Goal: Transaction & Acquisition: Purchase product/service

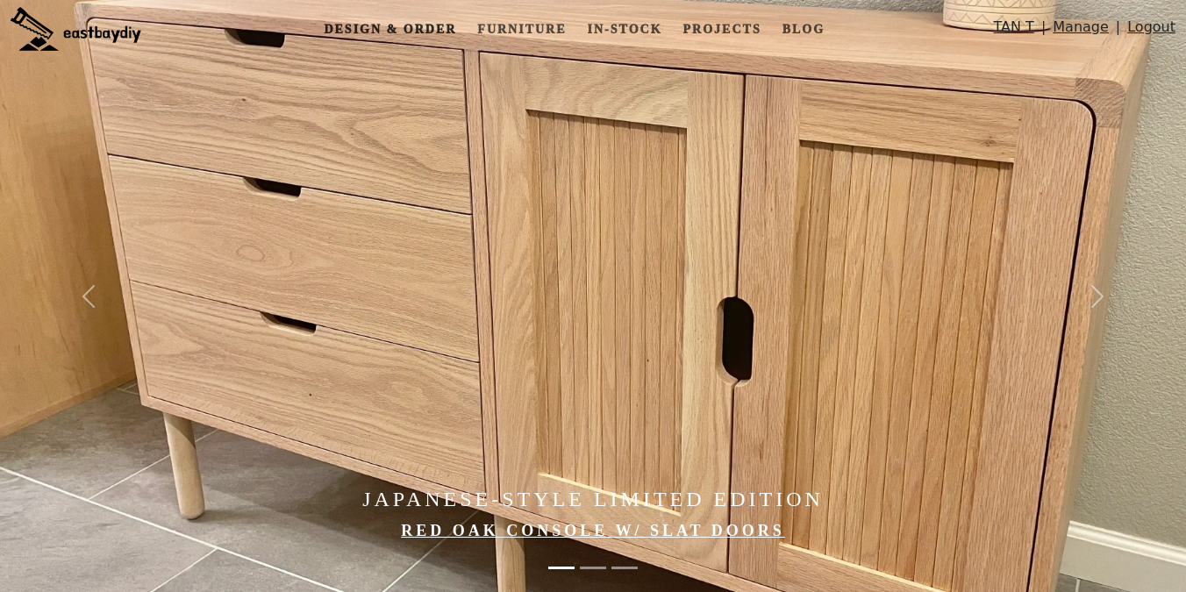
click at [445, 21] on link "Design & Order" at bounding box center [390, 29] width 146 height 32
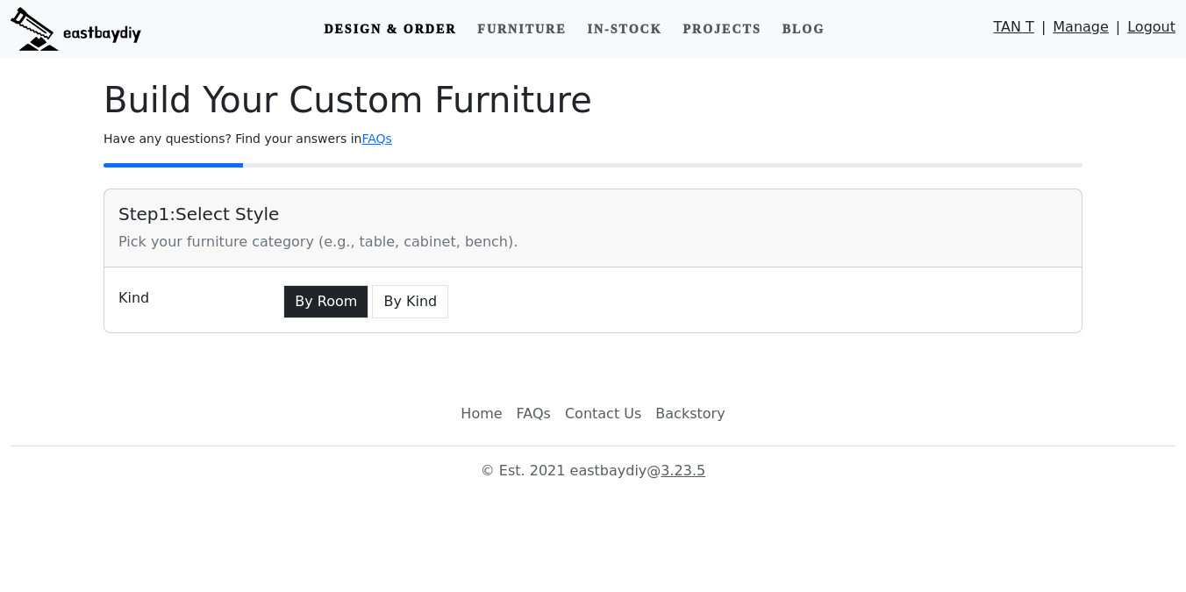
click at [305, 289] on button "By Room" at bounding box center [325, 301] width 85 height 33
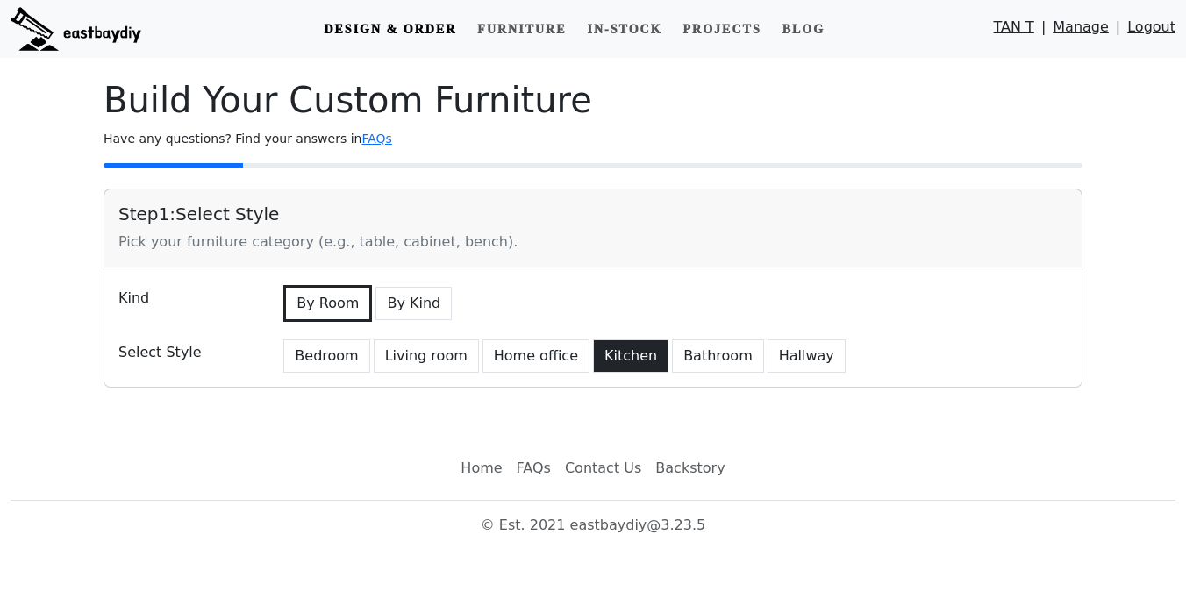
click at [602, 357] on button "Kitchen" at bounding box center [630, 355] width 75 height 33
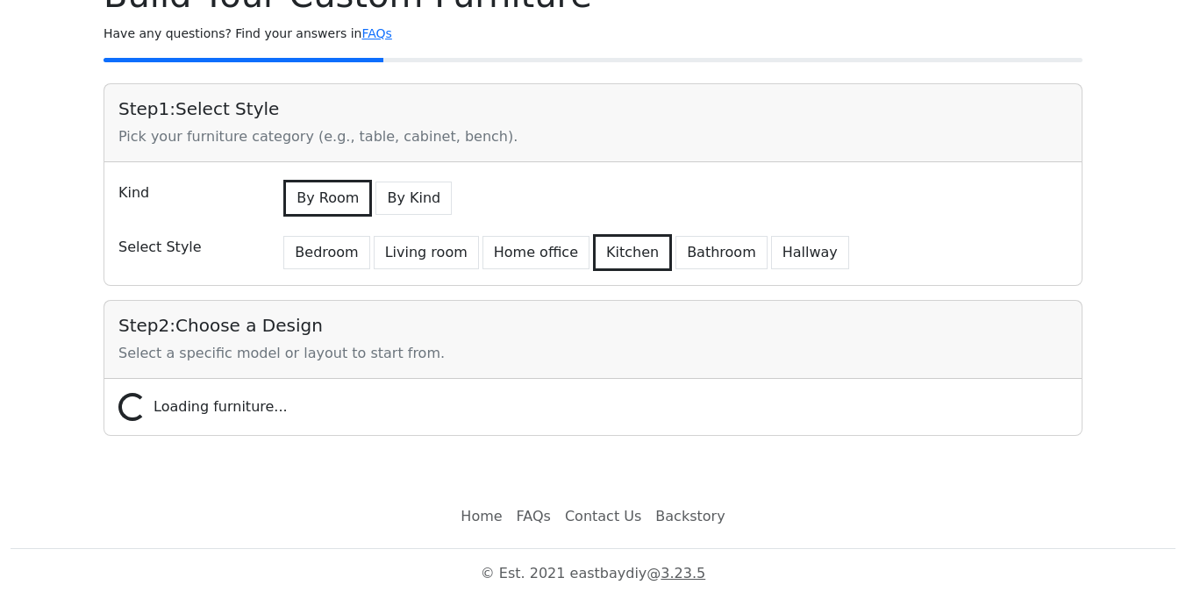
scroll to position [111, 0]
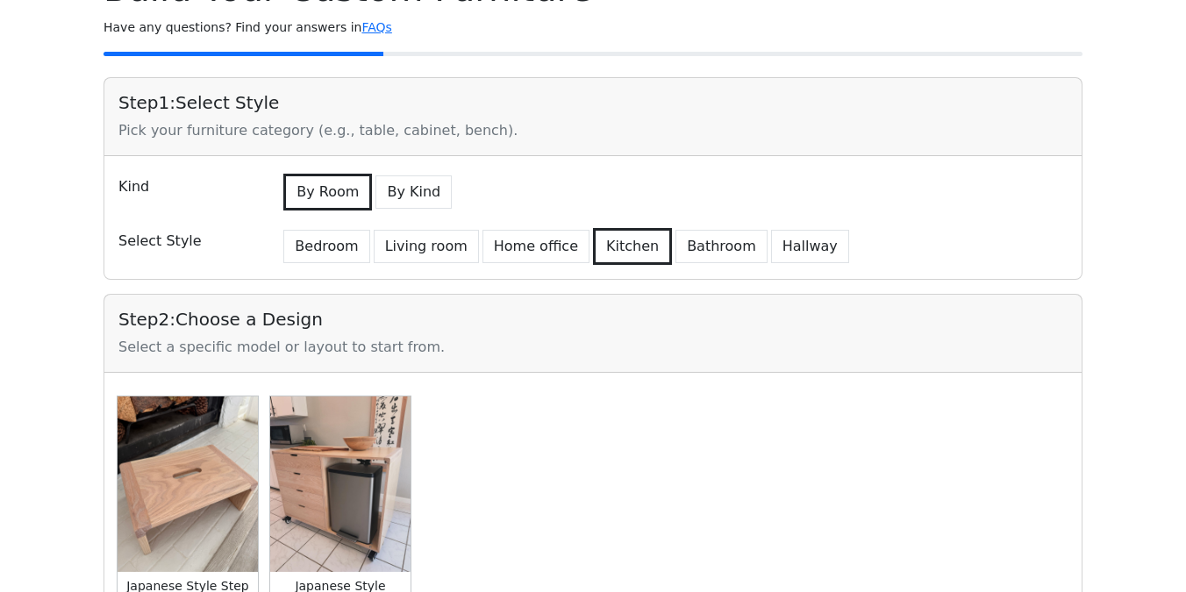
click at [700, 224] on div "Kind By Room By Kind Select Style Bedroom Living room Home office Kitchen Bathr…" at bounding box center [592, 217] width 977 height 123
click at [690, 240] on button "Bathroom" at bounding box center [721, 246] width 92 height 33
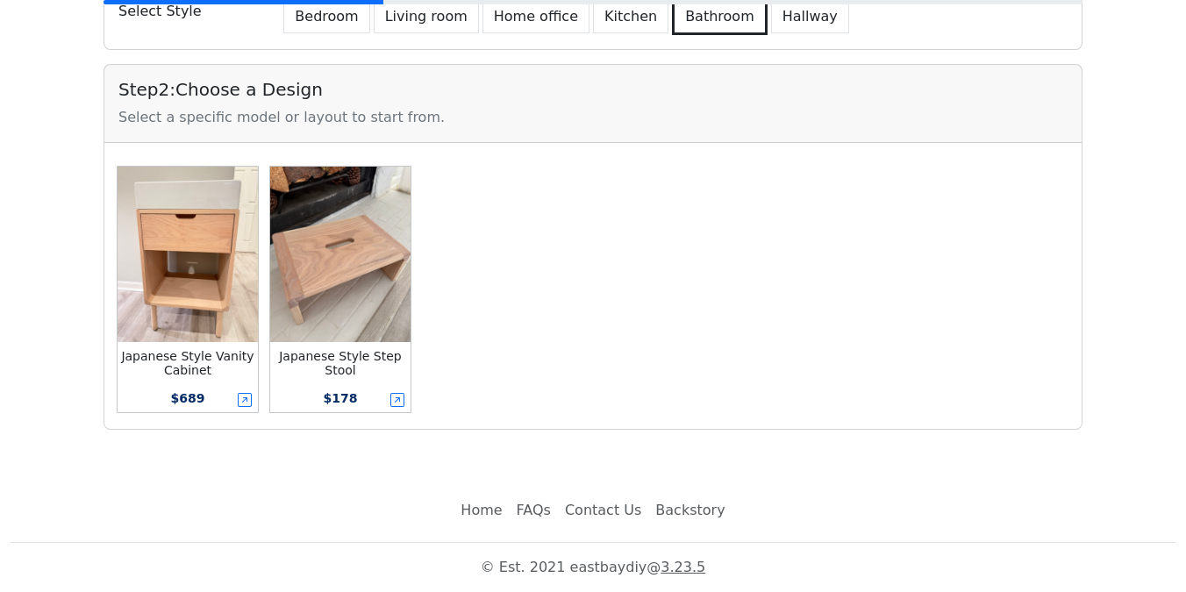
click at [153, 319] on img at bounding box center [188, 254] width 140 height 175
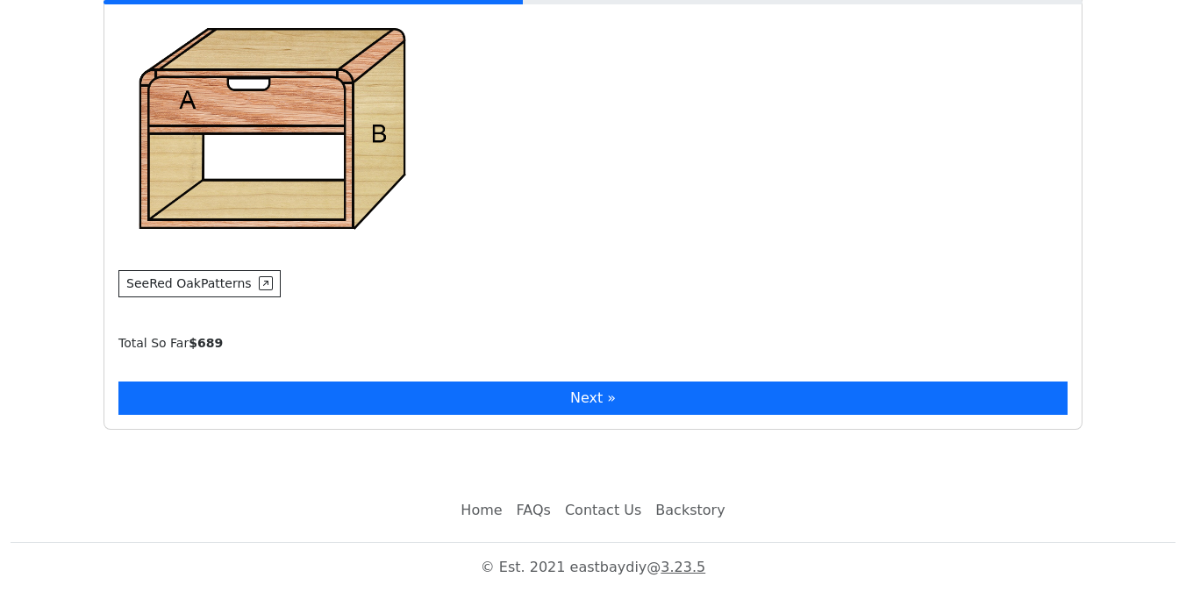
click at [169, 396] on button "Next »" at bounding box center [592, 397] width 949 height 33
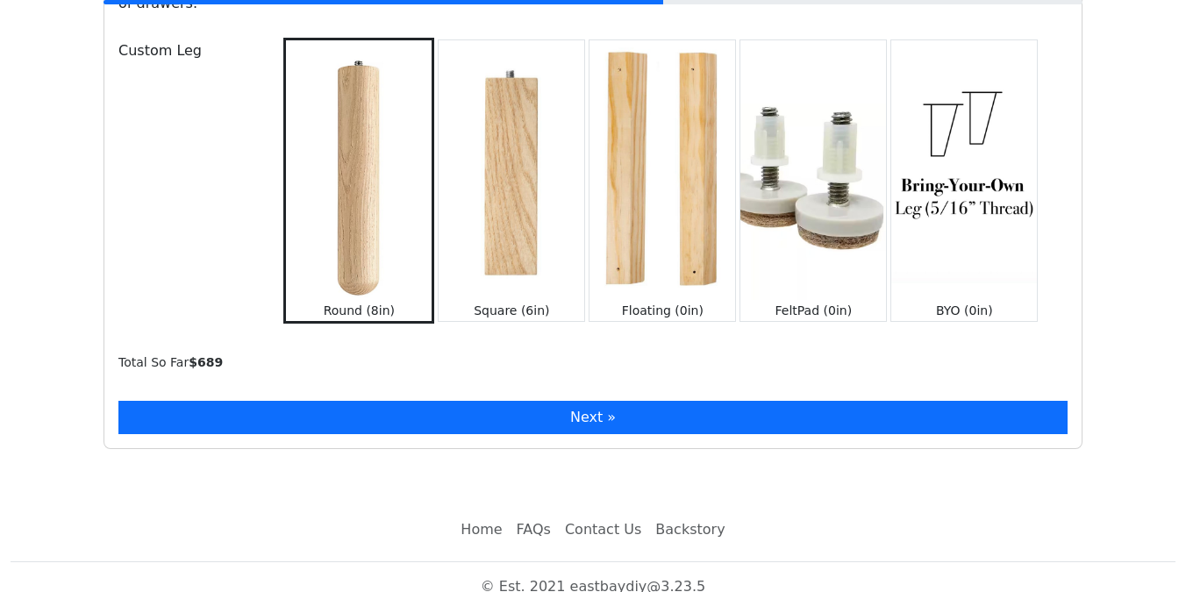
click at [189, 401] on button "Next »" at bounding box center [592, 417] width 949 height 33
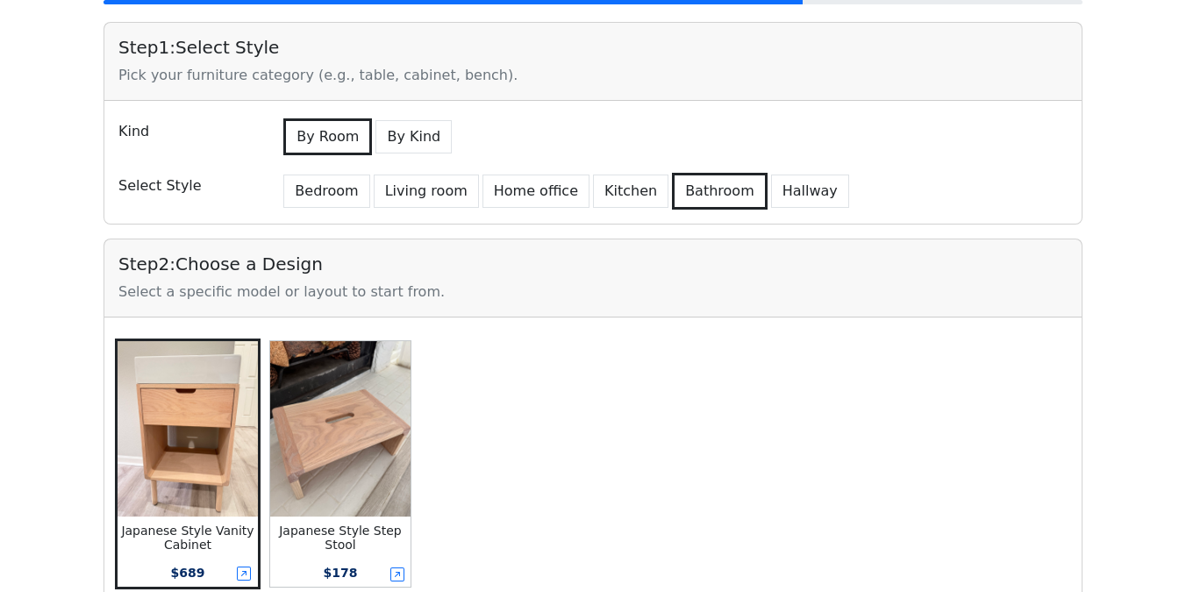
scroll to position [0, 0]
